Goal: Information Seeking & Learning: Understand process/instructions

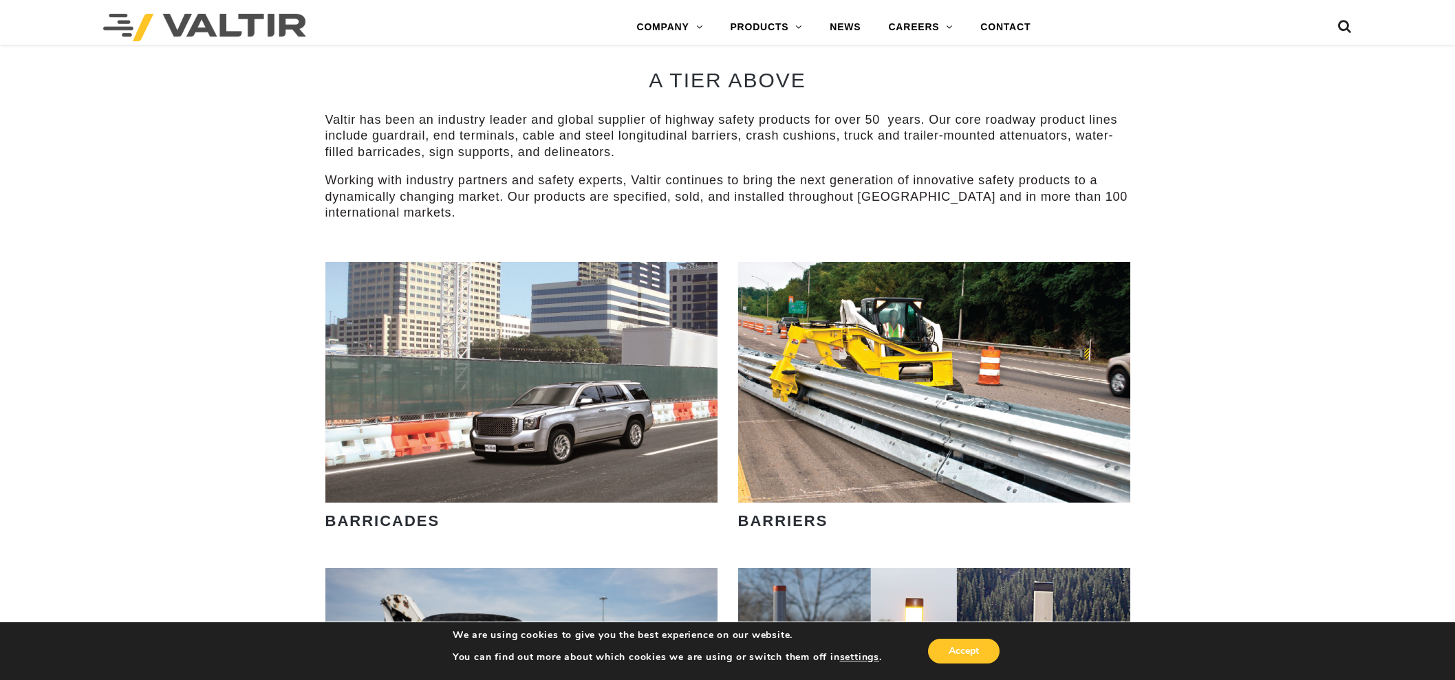
scroll to position [860, 0]
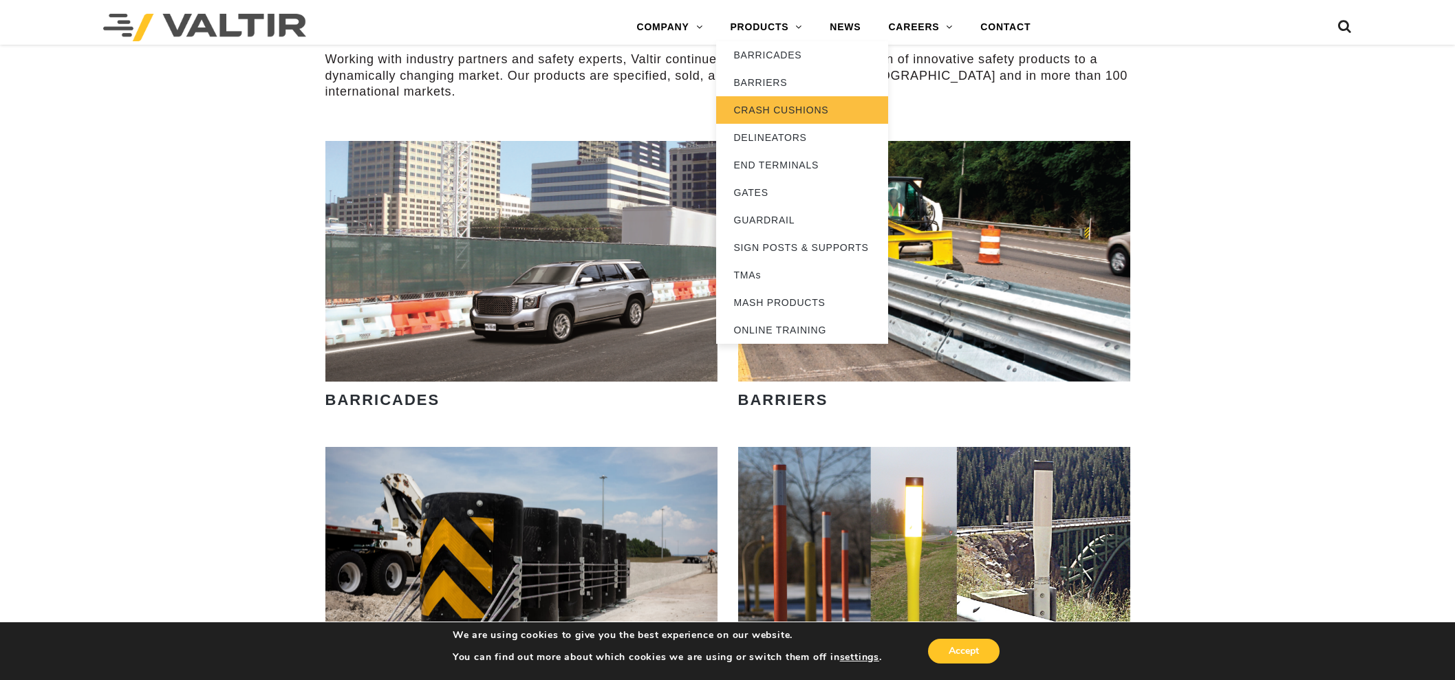
click at [764, 106] on link "CRASH CUSHIONS" at bounding box center [802, 110] width 172 height 28
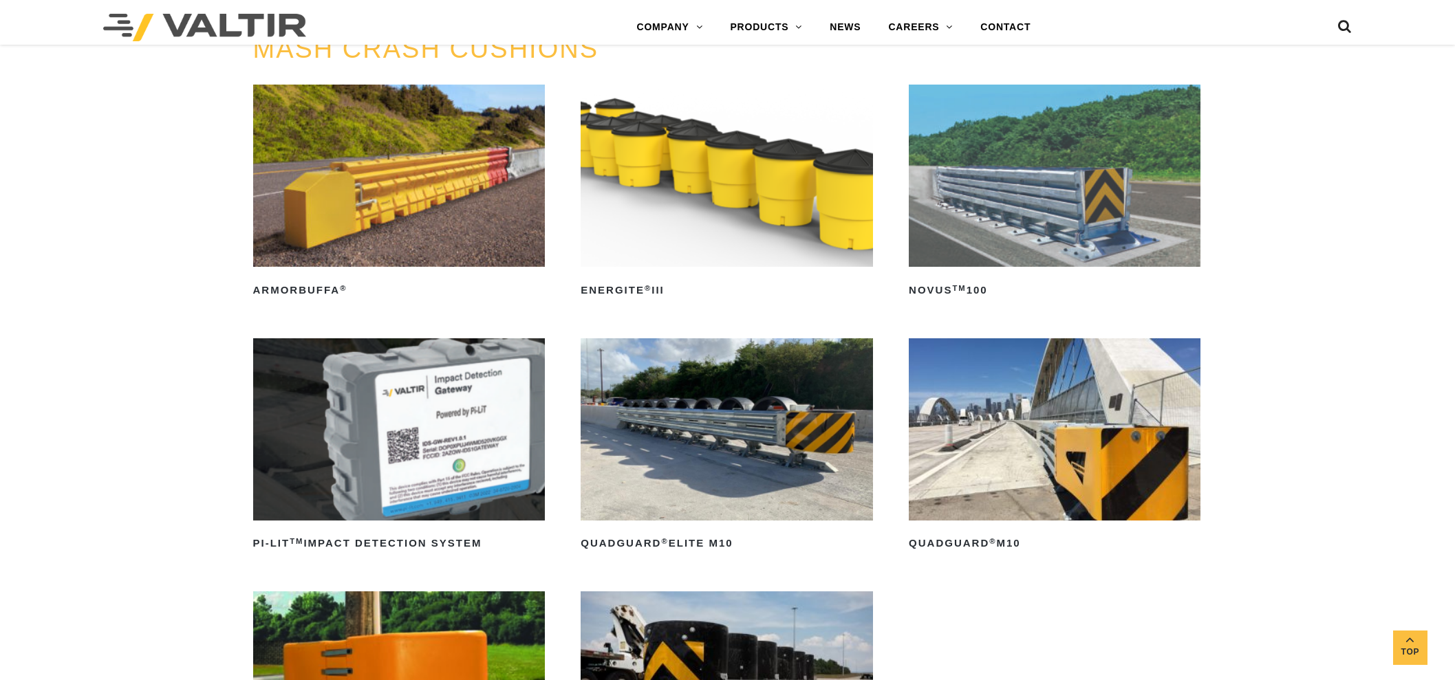
scroll to position [430, 0]
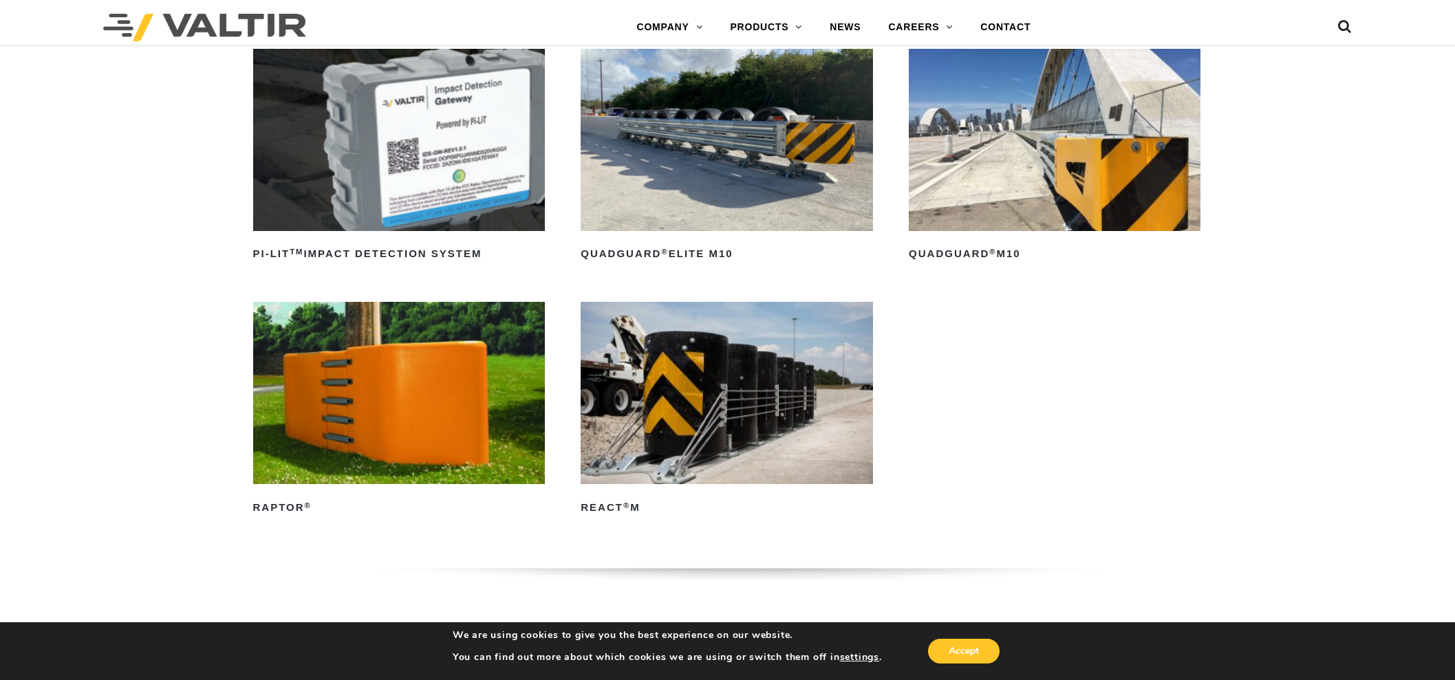
click at [708, 180] on img at bounding box center [727, 140] width 292 height 182
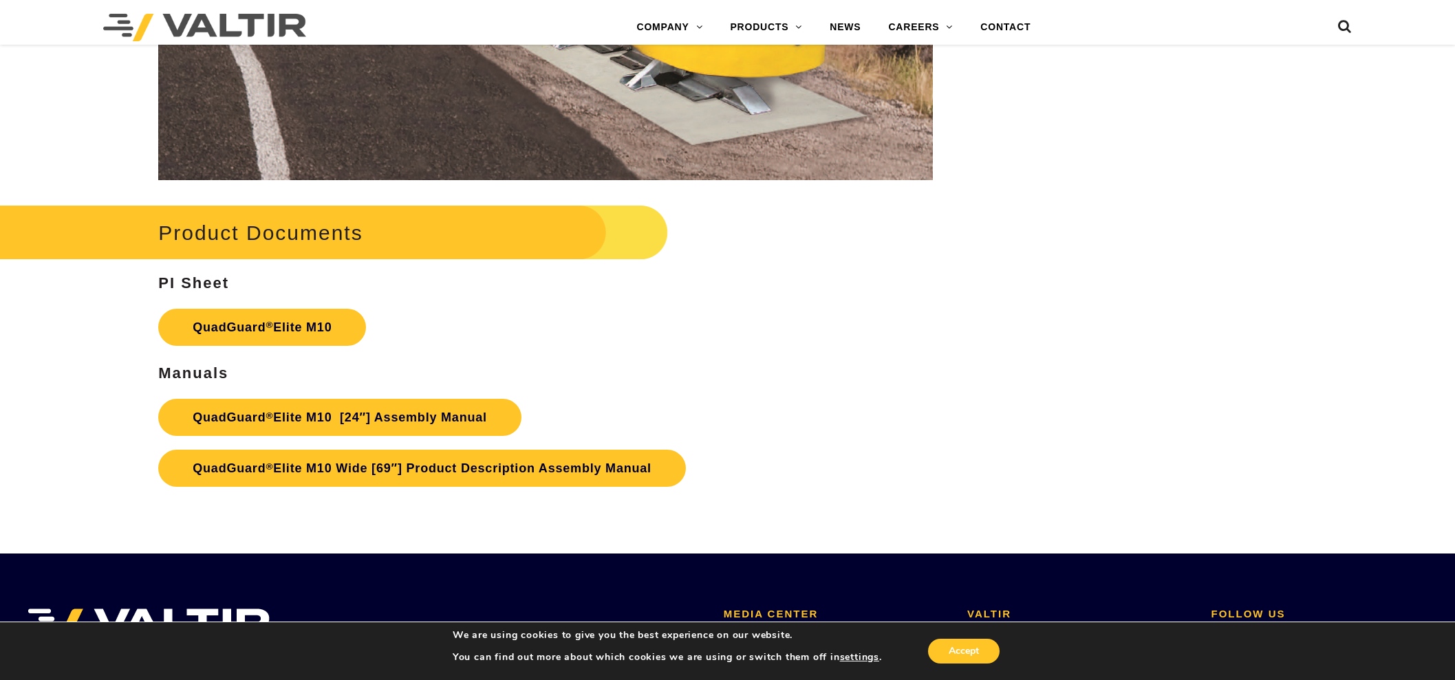
scroll to position [7566, 0]
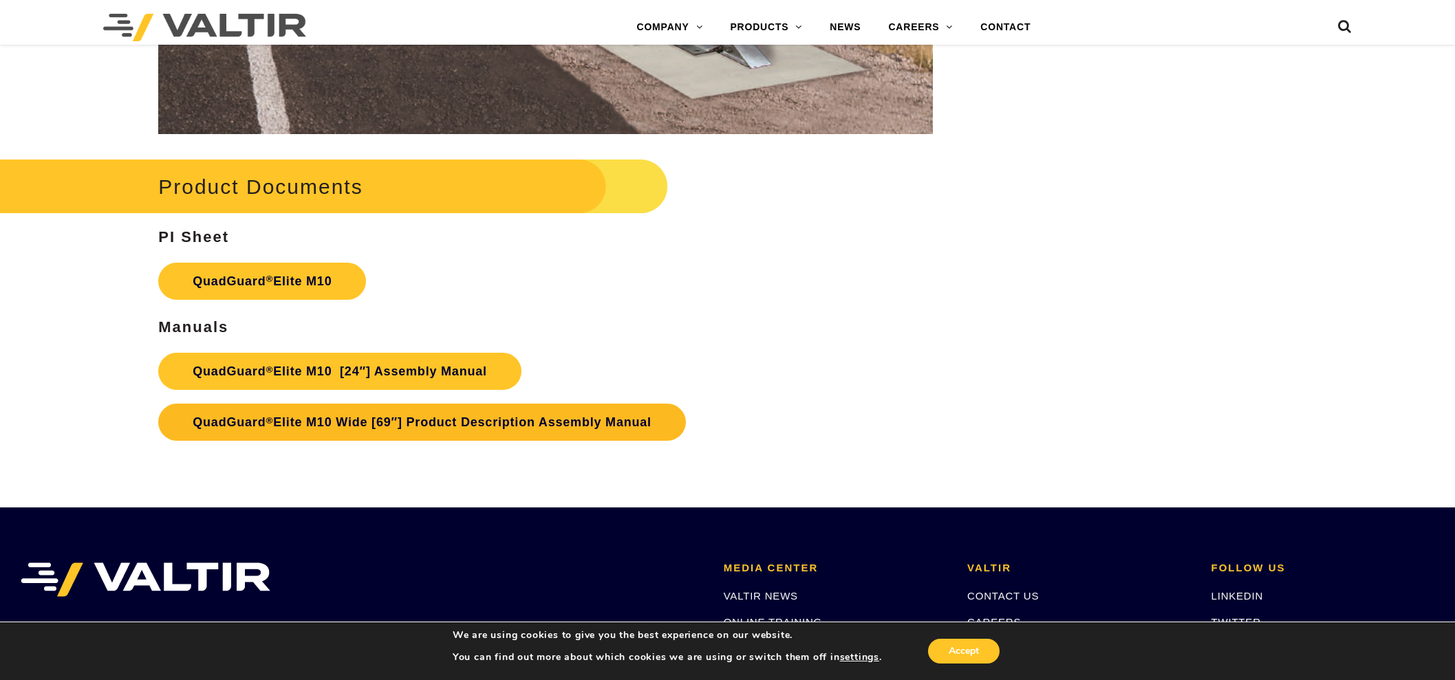
click at [282, 419] on link "QuadGuard ® Elite M10 Wide [69″] Product Description Assembly Manual" at bounding box center [422, 422] width 528 height 37
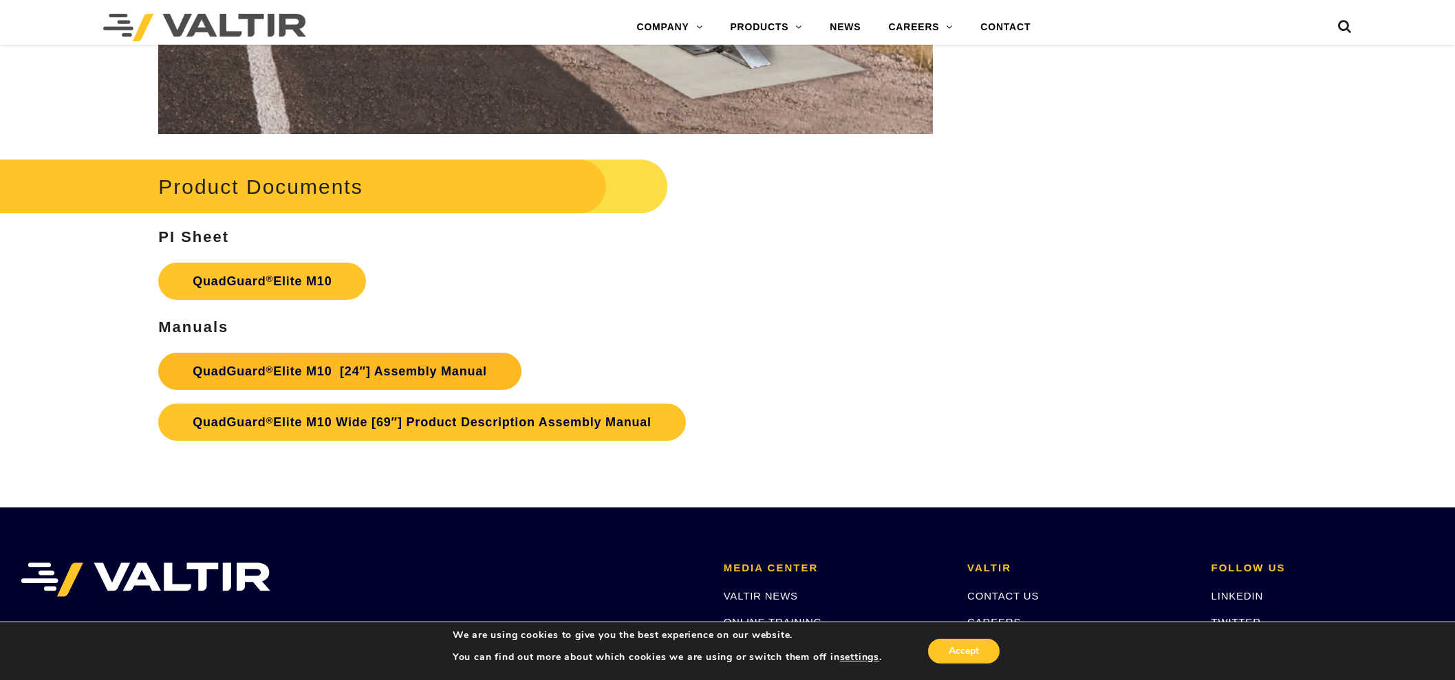
click at [300, 373] on link "QuadGuard ® Elite M10 [24″] Assembly Manual" at bounding box center [339, 371] width 363 height 37
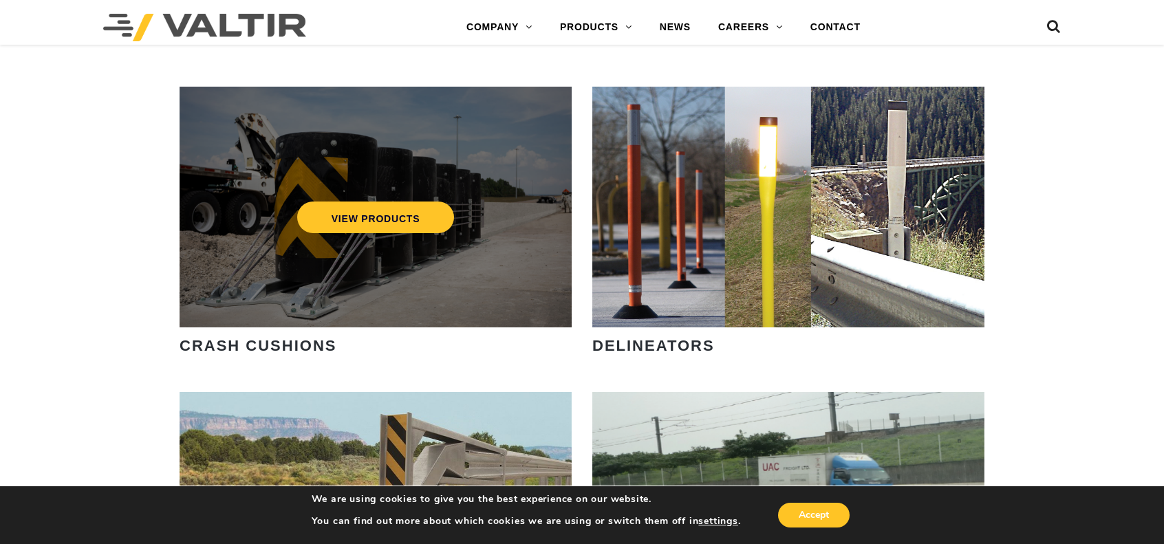
scroll to position [1153, 0]
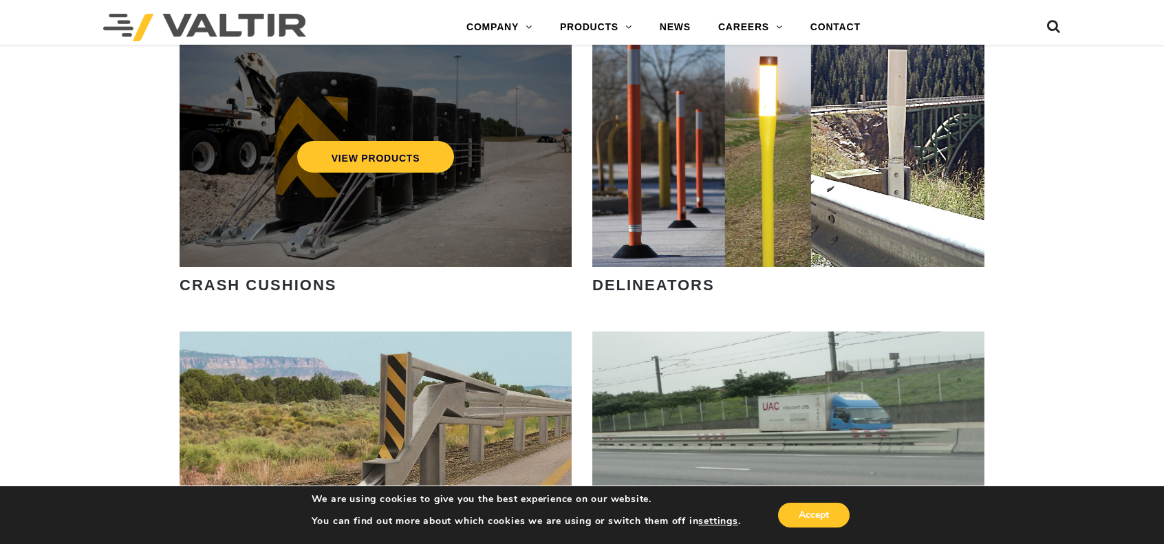
click at [308, 213] on div "VIEW PRODUCTS" at bounding box center [376, 146] width 392 height 241
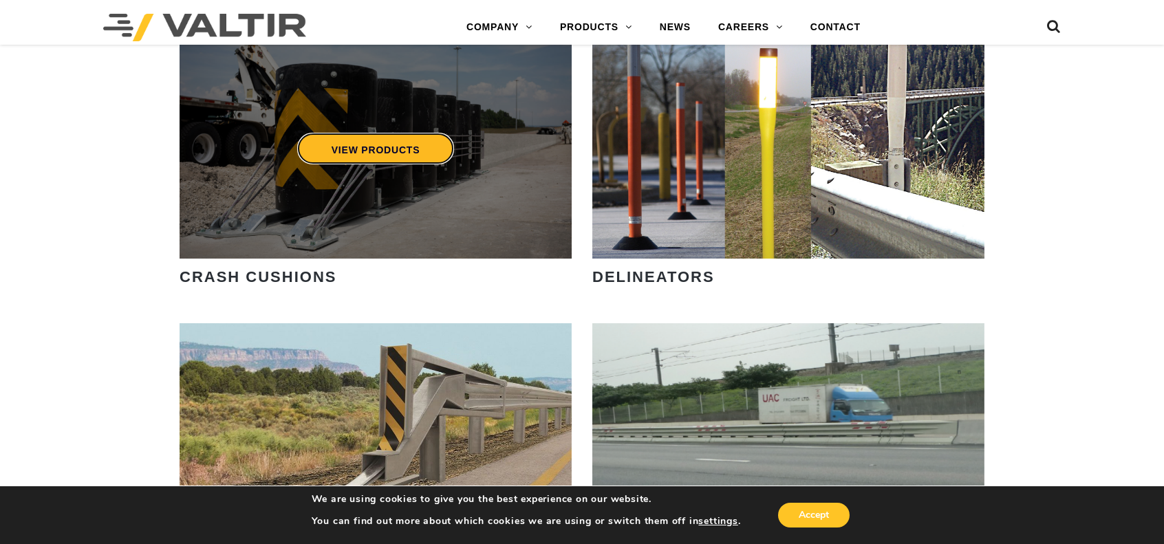
click at [380, 155] on link "VIEW PRODUCTS" at bounding box center [376, 149] width 158 height 32
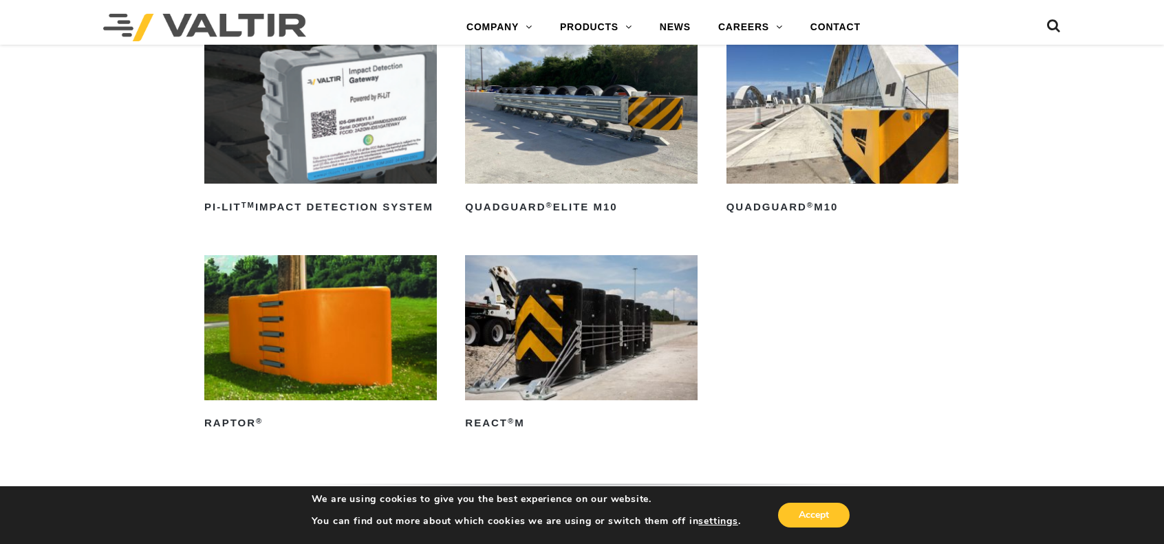
scroll to position [550, 0]
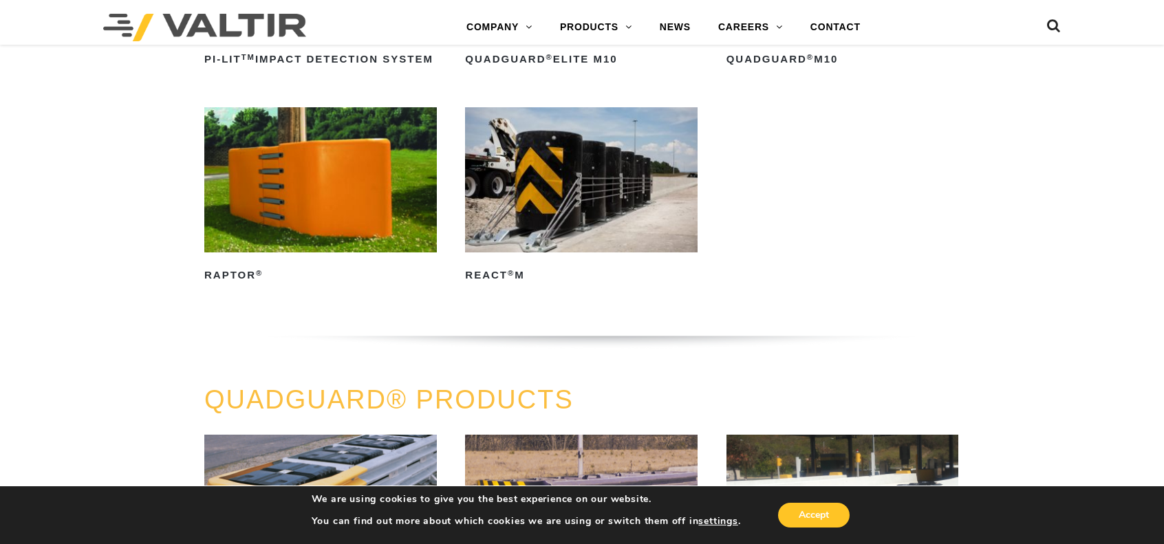
click at [576, 206] on img at bounding box center [581, 179] width 232 height 145
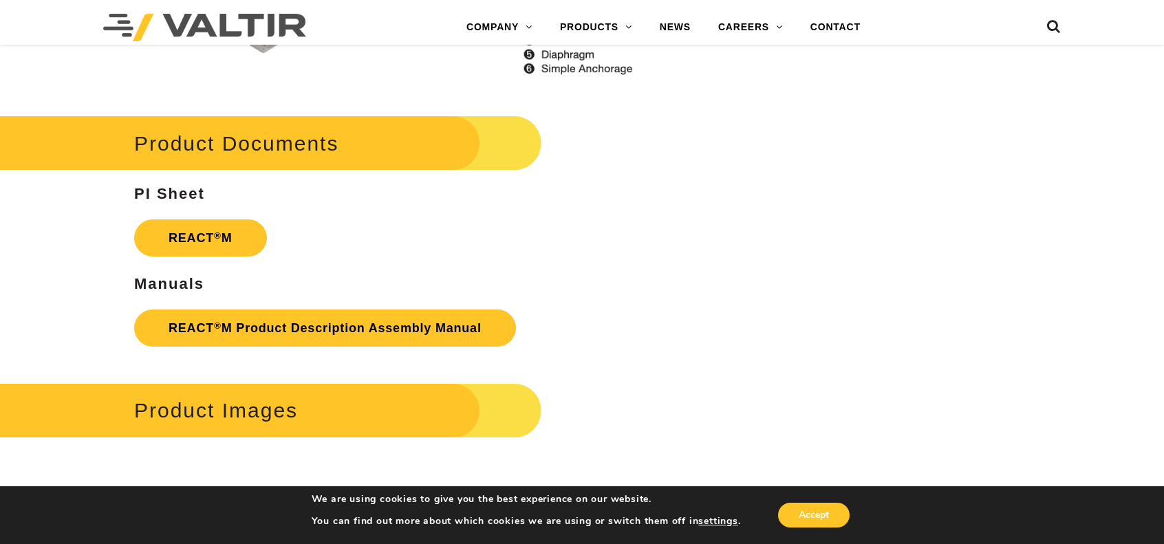
scroll to position [1788, 0]
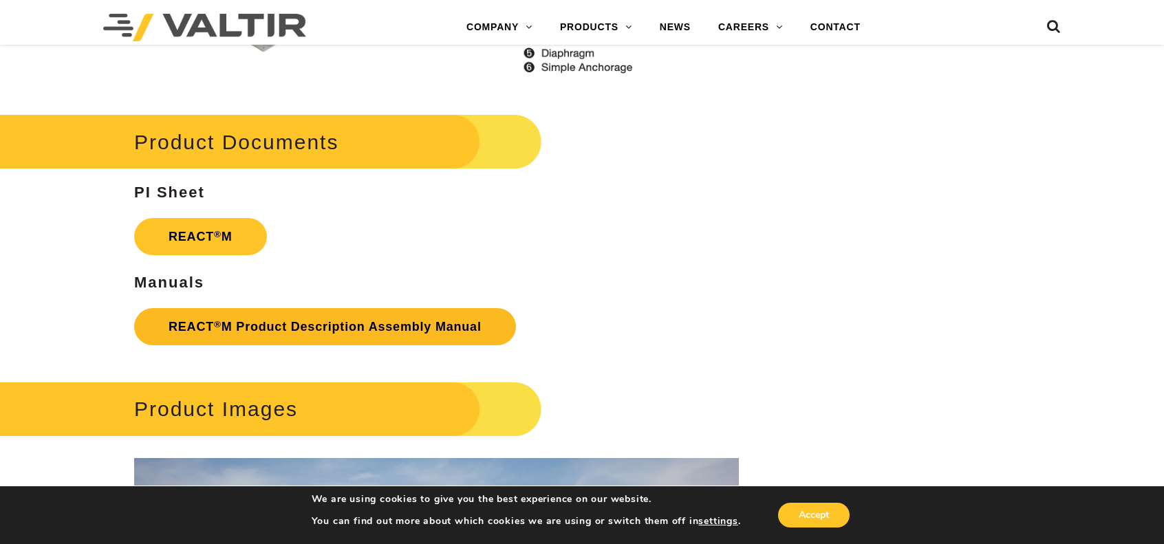
click at [272, 327] on link "REACT ® M Product Description Assembly Manual" at bounding box center [325, 326] width 382 height 37
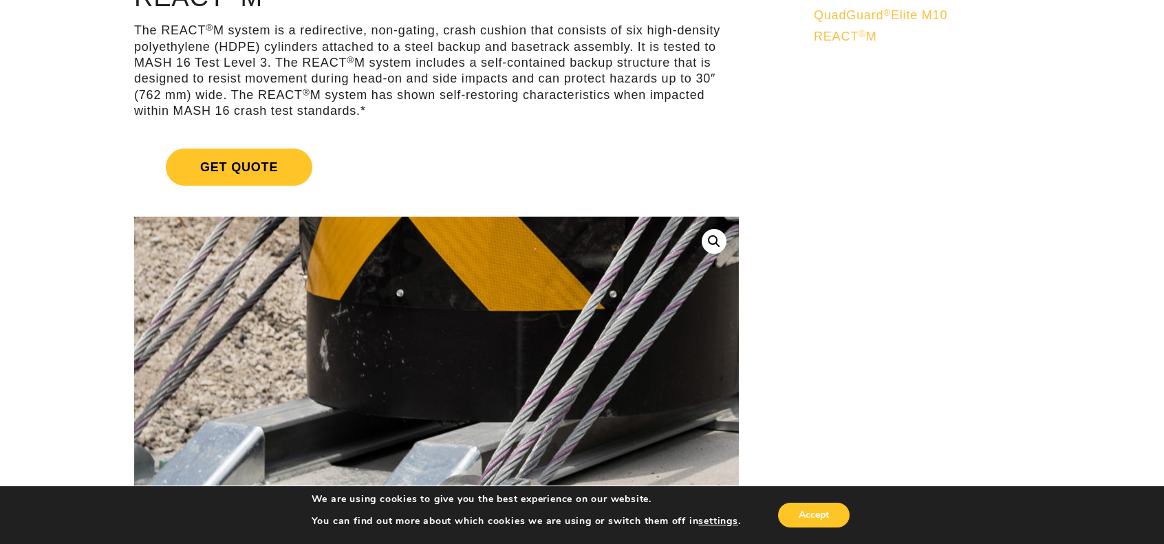
scroll to position [0, 0]
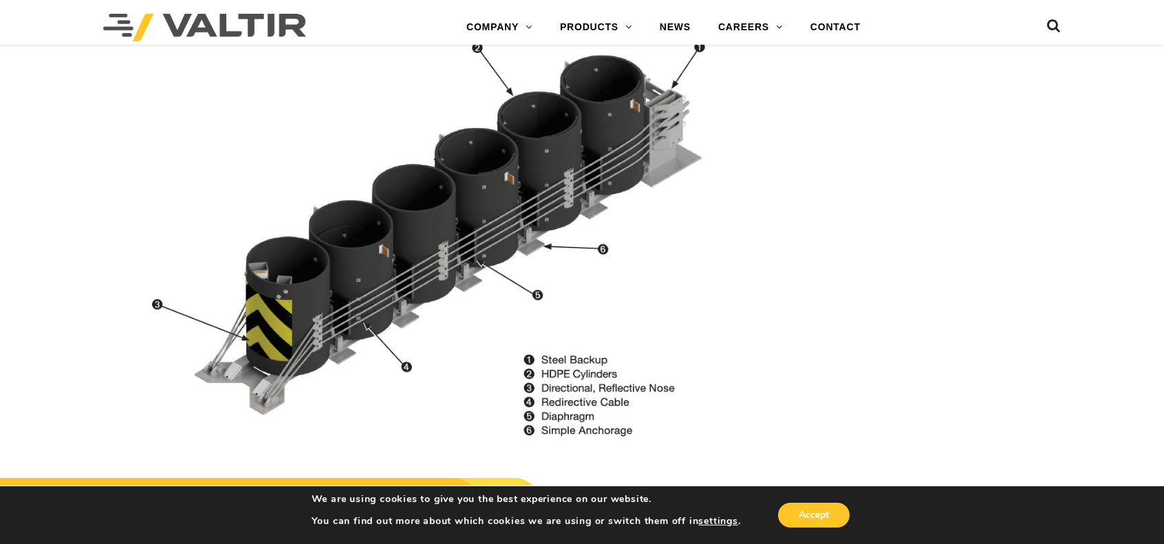
scroll to position [1376, 0]
